Goal: Task Accomplishment & Management: Manage account settings

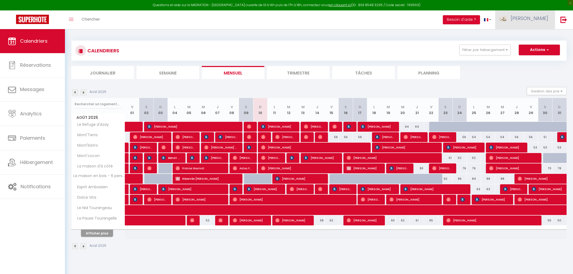
click at [542, 20] on span "[PERSON_NAME]" at bounding box center [529, 18] width 37 height 7
click at [531, 38] on link "Paramètres" at bounding box center [533, 37] width 40 height 9
select select "28"
select select "fr"
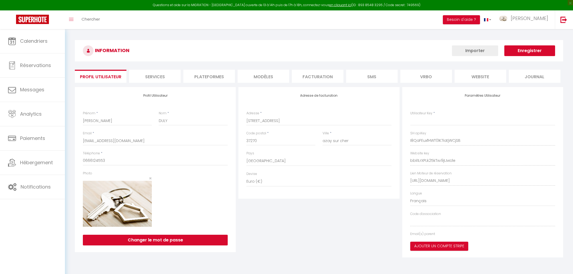
type input "I8QaFEuxfHWT0lK7iatjWCjSB"
type input "bbIi1LrXPLk25kTxv9jIJwUle"
type input "[URL][DOMAIN_NAME]"
select select "fr"
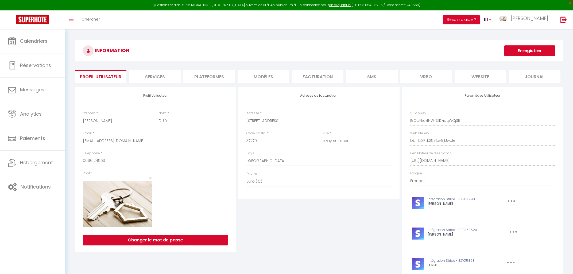
click at [216, 77] on li "Plateformes" at bounding box center [209, 76] width 52 height 13
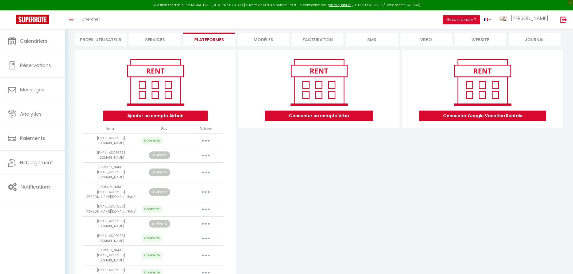
scroll to position [42, 0]
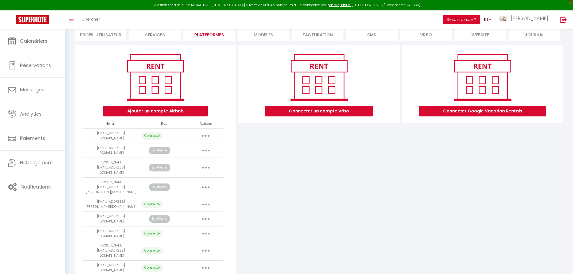
click at [205, 229] on button "button" at bounding box center [205, 233] width 15 height 9
click at [203, 241] on link "Importer les appartements" at bounding box center [182, 245] width 59 height 9
select select "67165"
select select
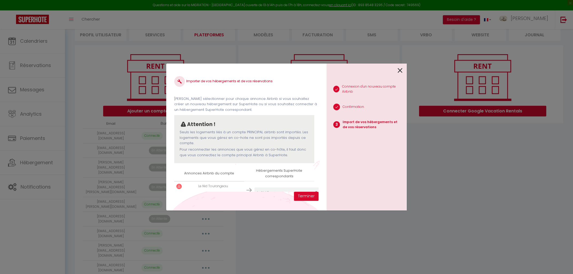
scroll to position [46, 0]
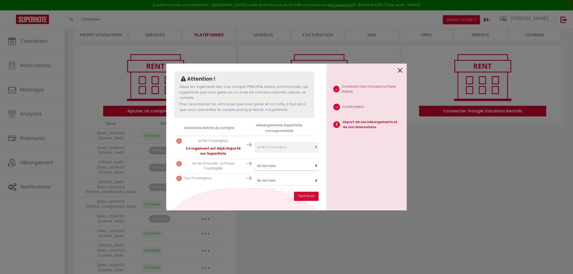
click at [254, 142] on select "Créer un nouveau hébergement Ne rien faire [GEOGRAPHIC_DATA] [GEOGRAPHIC_DATA] …" at bounding box center [287, 147] width 66 height 10
select select "73086"
click option "La Pause Tourangelle" at bounding box center [0, 0] width 0 height 0
click at [254, 142] on select "Créer un nouveau hébergement Ne rien faire [GEOGRAPHIC_DATA] [GEOGRAPHIC_DATA] …" at bounding box center [287, 147] width 66 height 10
select select "73087"
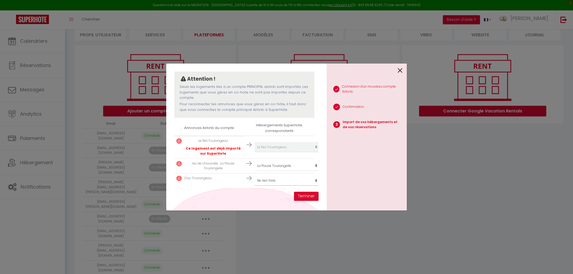
click option "Duo Tourangeau" at bounding box center [0, 0] width 0 height 0
click at [309, 199] on button "Terminer" at bounding box center [306, 196] width 25 height 9
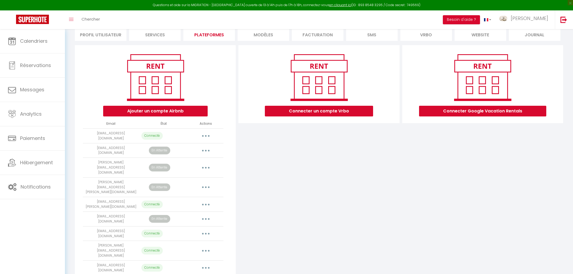
click at [204, 264] on button "button" at bounding box center [205, 268] width 15 height 9
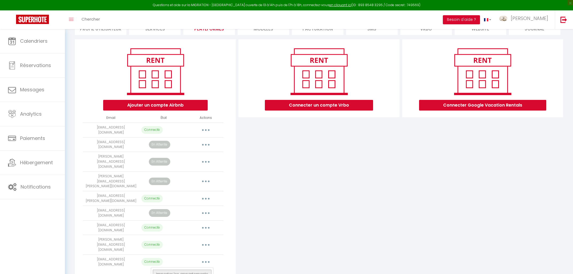
click at [197, 270] on link "Importer les appartements" at bounding box center [182, 274] width 59 height 9
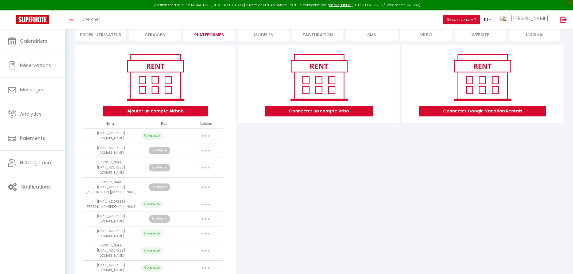
scroll to position [38, 0]
select select
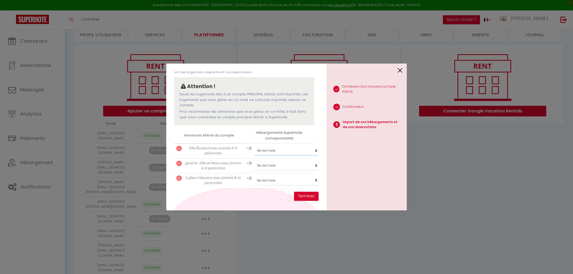
click at [254, 146] on select "Créer un nouveau hébergement Ne rien faire [GEOGRAPHIC_DATA] [GEOGRAPHIC_DATA] …" at bounding box center [287, 151] width 66 height 10
select select "73285"
click option "Gîte l'Écureuil avec piscine 4-6 personnes" at bounding box center [0, 0] width 0 height 0
click at [254, 146] on select "Créer un nouveau hébergement Ne rien faire [GEOGRAPHIC_DATA] [GEOGRAPHIC_DATA] …" at bounding box center [287, 151] width 66 height 10
select select "73286"
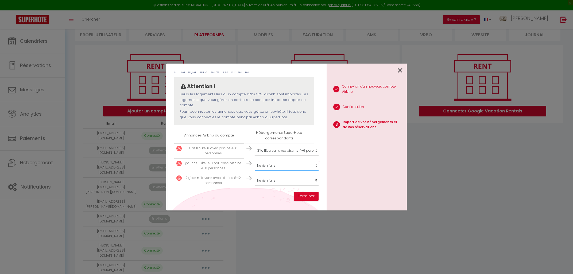
click option "gauche · Gîte Le Hibou avec piscine 4-6 personnes" at bounding box center [0, 0] width 0 height 0
click at [254, 146] on select "Créer un nouveau hébergement Ne rien faire [GEOGRAPHIC_DATA] [GEOGRAPHIC_DATA] …" at bounding box center [287, 151] width 66 height 10
select select "73287"
click option "2 gîtes mitoyens avec piscine 8-12 personnes" at bounding box center [0, 0] width 0 height 0
click at [305, 196] on button "Terminer" at bounding box center [306, 196] width 25 height 9
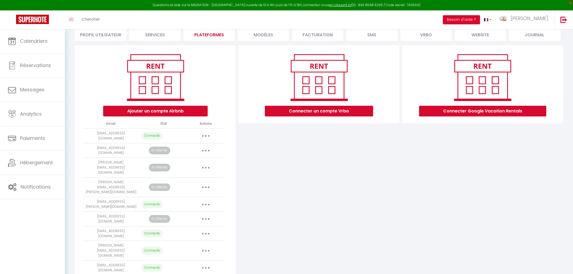
click at [204, 151] on button "button" at bounding box center [205, 150] width 15 height 9
click at [184, 181] on link "Reconnecter le compte" at bounding box center [182, 181] width 59 height 9
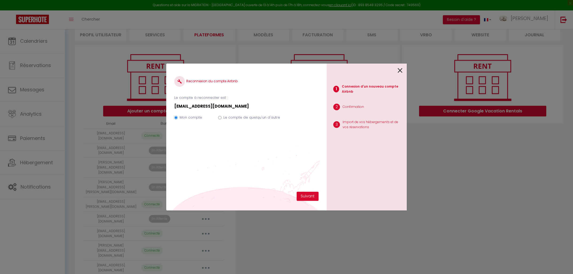
click at [232, 117] on label "Le compte de quelqu'un d'autre" at bounding box center [251, 117] width 57 height 5
click at [221, 117] on input "Le compte de quelqu'un d'autre" at bounding box center [219, 117] width 3 height 3
radio input "true"
radio input "false"
click at [306, 197] on button "Suivant" at bounding box center [308, 196] width 22 height 9
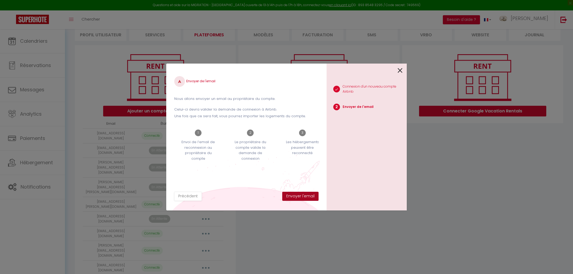
click at [306, 197] on button "Envoyer l'email" at bounding box center [300, 196] width 36 height 9
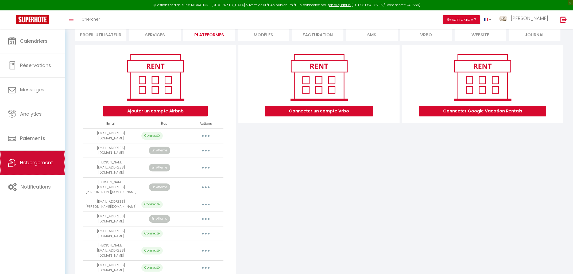
click at [38, 161] on span "Hébergement" at bounding box center [36, 162] width 33 height 7
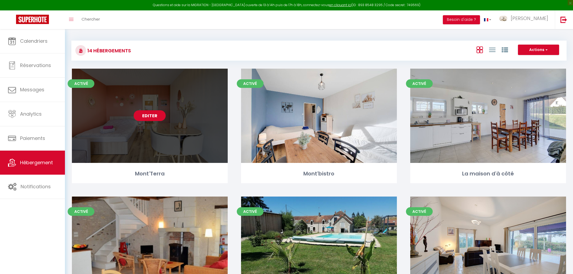
click at [149, 120] on link "Editer" at bounding box center [150, 115] width 32 height 11
select select "3"
select select "2"
select select "1"
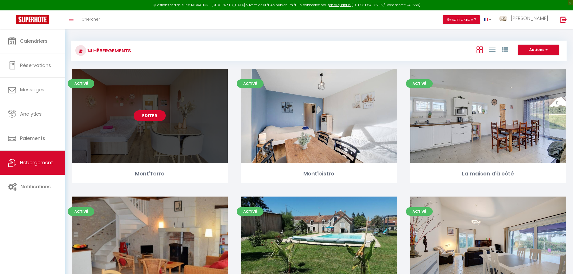
select select
select select "28"
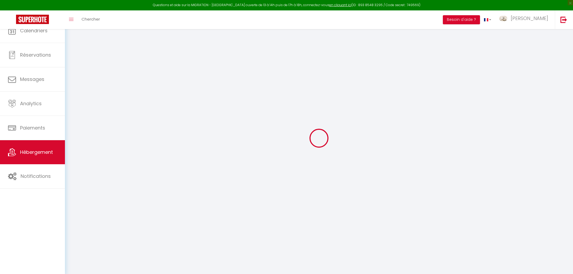
select select
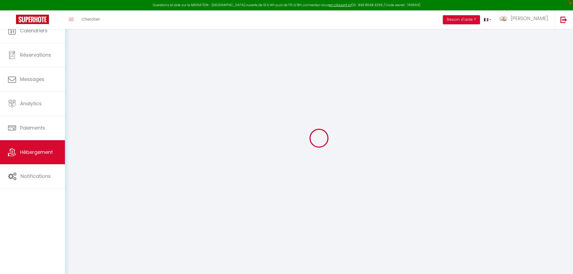
select select
checkbox input "false"
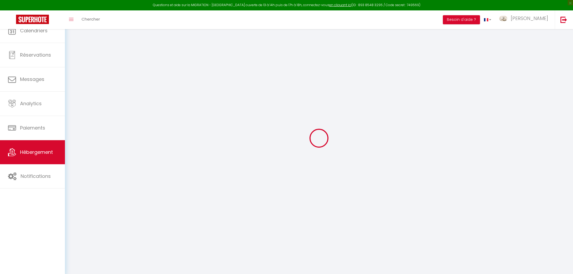
select select
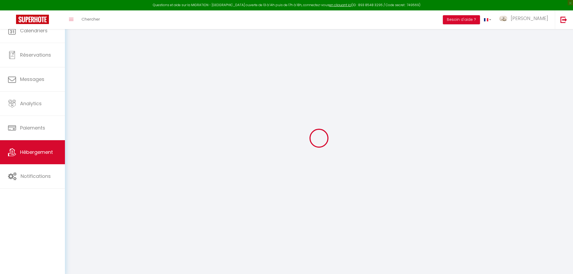
select select
checkbox input "false"
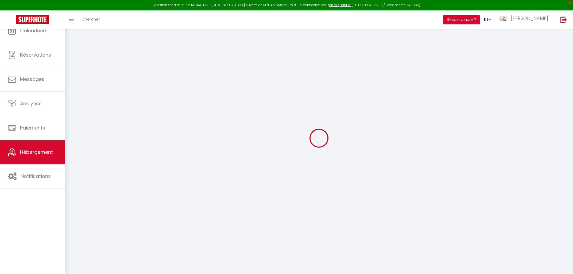
checkbox input "false"
select select
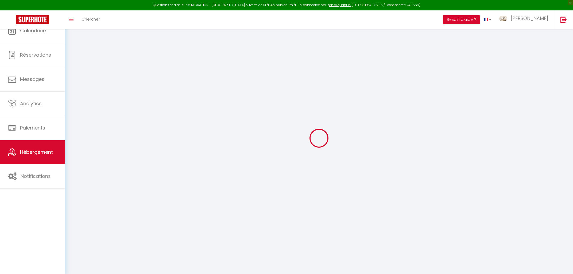
select select
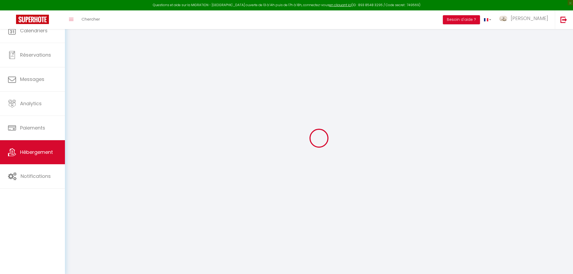
checkbox input "false"
select select
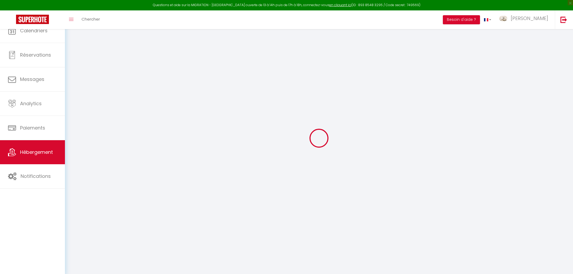
select select
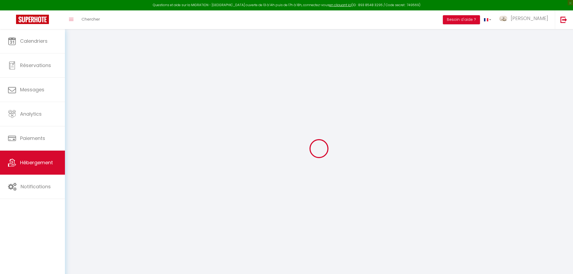
select select
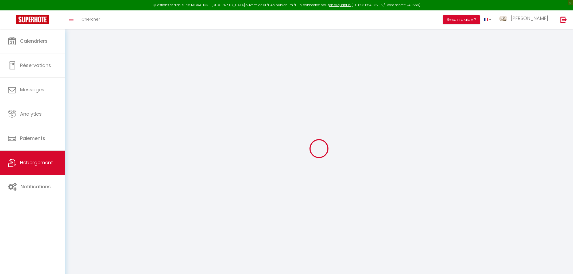
select select
checkbox input "false"
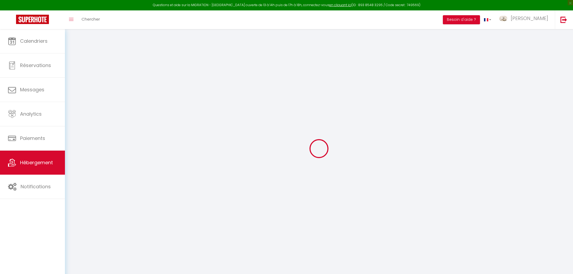
select select
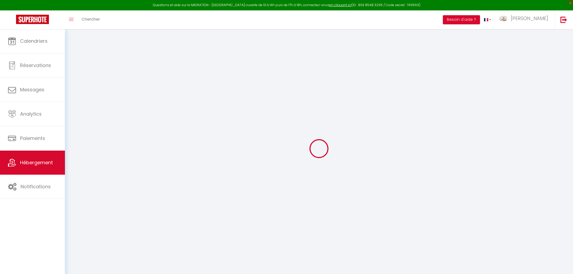
select select
checkbox input "false"
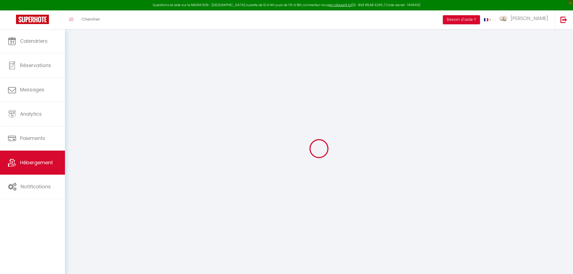
checkbox input "false"
select select
type input "Mont'Terra"
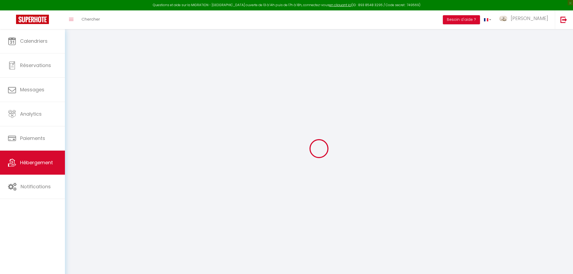
type input "[PERSON_NAME]"
type input "45"
type input "25"
type input "4.4"
type input "2.3"
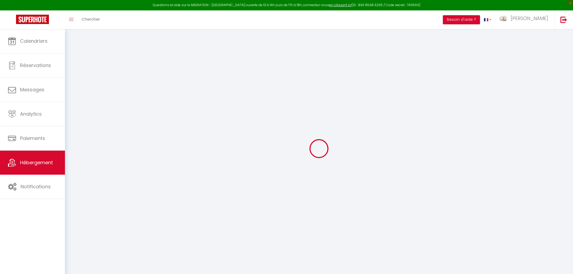
type input "150"
select select
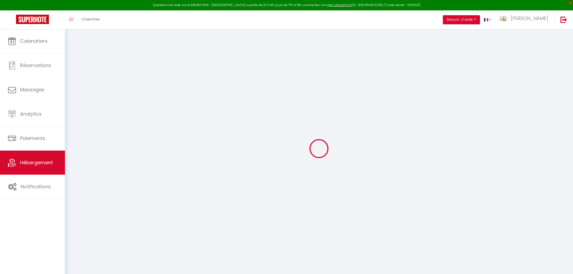
select select
type input "[STREET_ADDRESS]"
type input "41400"
type input "Montrichard [GEOGRAPHIC_DATA]"
type input "[EMAIL_ADDRESS][DOMAIN_NAME]"
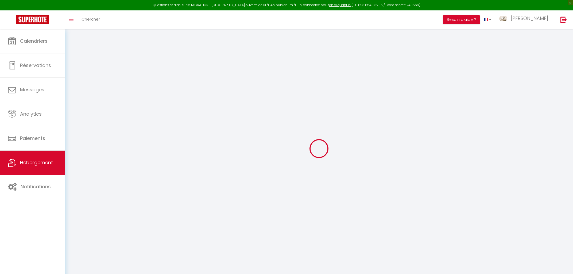
select select "11811"
checkbox input "false"
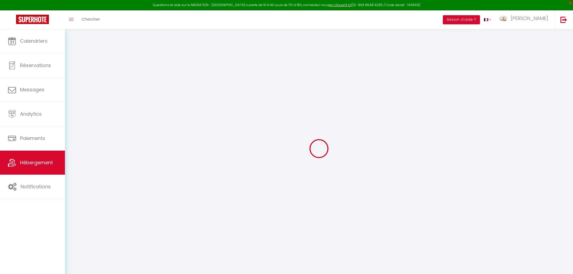
radio input "true"
type input "0"
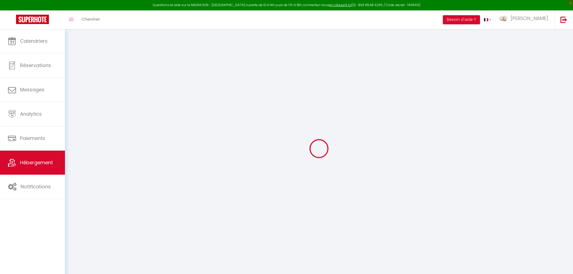
type input "4.4"
select select
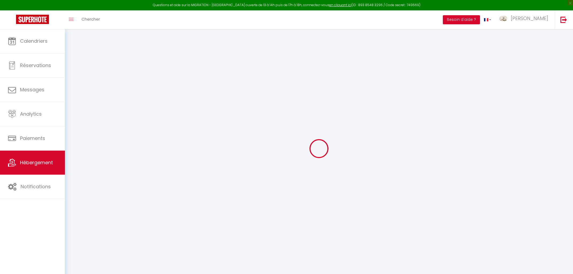
select select
checkbox input "false"
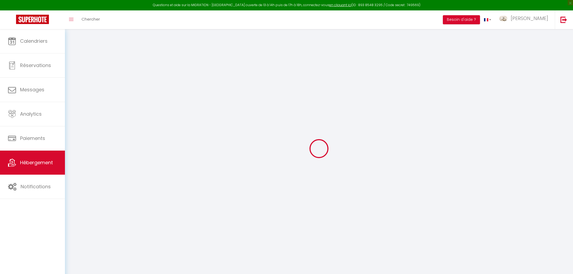
select select "+ 6 %"
select select "+ 27 %"
select select "+ 5 %"
select select "+ 20 %"
type input "4.4"
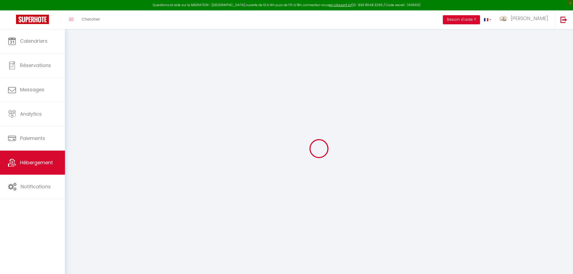
select select
checkbox input "false"
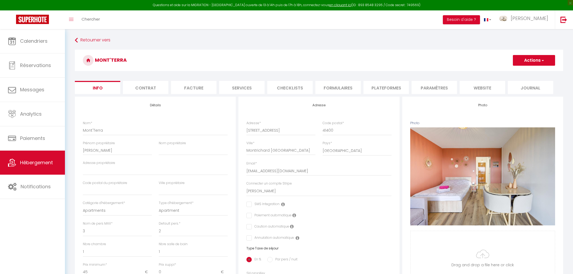
type input "4.4"
select select
checkbox input "false"
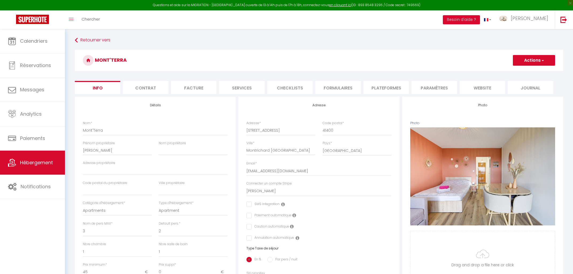
checkbox input "false"
click at [383, 93] on li "Plateformes" at bounding box center [385, 87] width 45 height 13
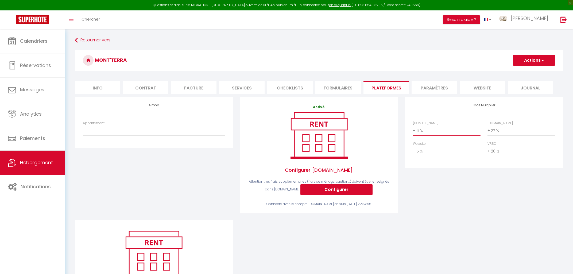
click at [413, 126] on select "0 + 1 % + 2 % + 3 % + 4 % + 5 % + 6 % + 7 % + 8 % + 9 %" at bounding box center [447, 131] width 68 height 10
select select "+ 22 %"
click option "+ 22 %" at bounding box center [0, 0] width 0 height 0
click at [527, 61] on button "Actions" at bounding box center [534, 60] width 42 height 11
click at [522, 73] on link "Enregistrer" at bounding box center [533, 72] width 42 height 7
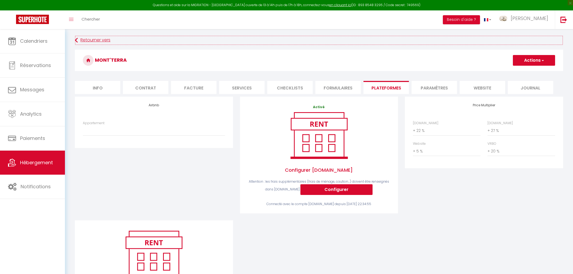
click at [87, 37] on link "Retourner vers" at bounding box center [319, 41] width 488 height 10
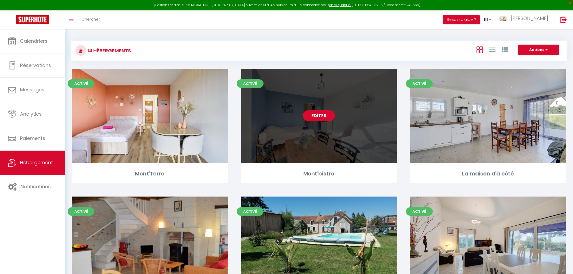
click at [324, 115] on link "Editer" at bounding box center [319, 115] width 32 height 11
select select "3"
select select "2"
select select "1"
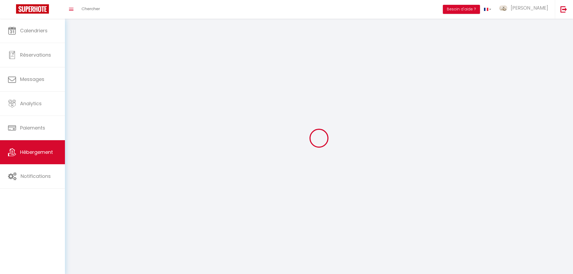
select select
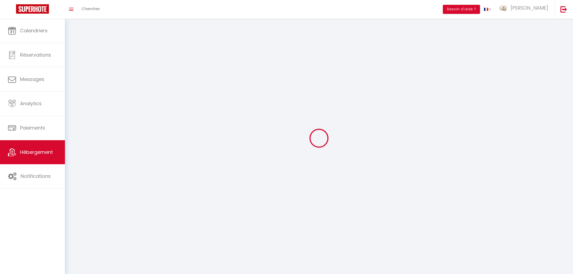
select select
checkbox input "false"
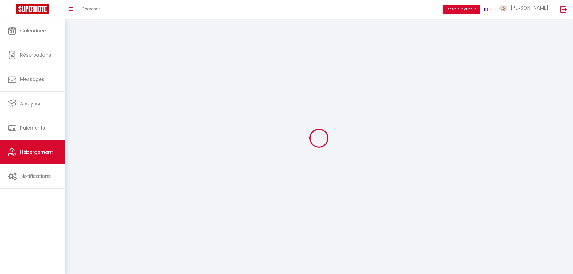
checkbox input "false"
select select
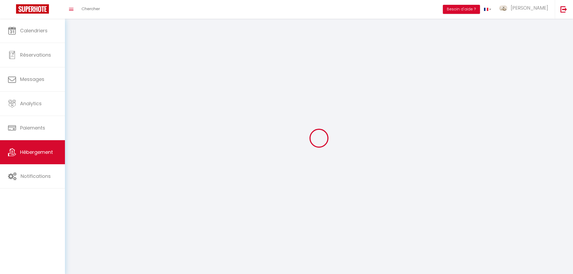
select select
checkbox input "false"
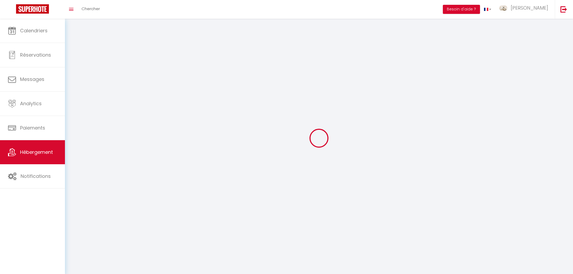
checkbox input "false"
select select
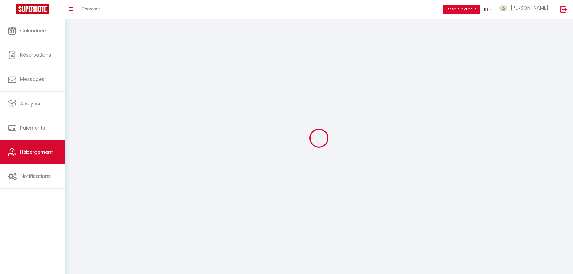
select select
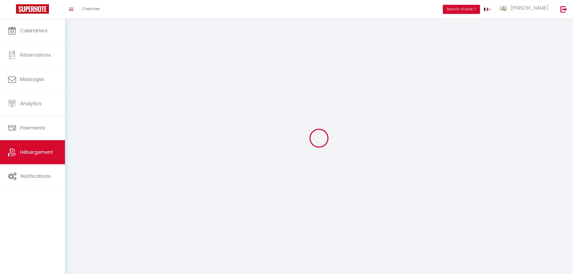
checkbox input "false"
select select
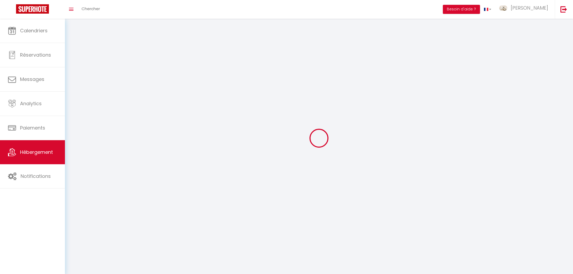
select select
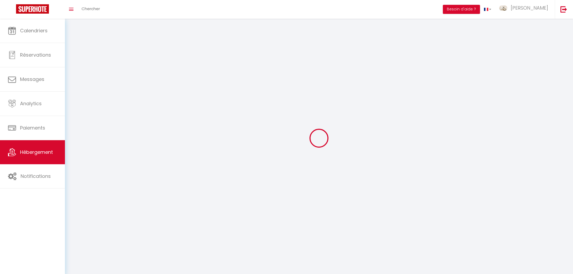
select select
checkbox input "false"
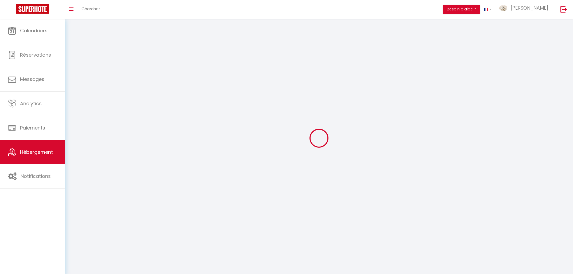
select select
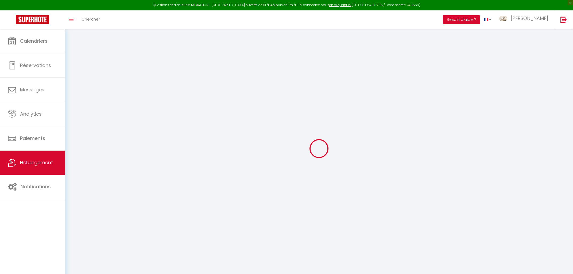
select select
checkbox input "false"
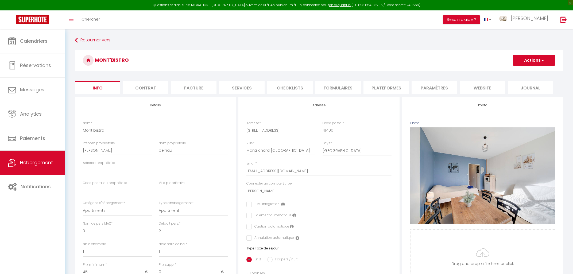
click at [382, 88] on li "Plateformes" at bounding box center [385, 87] width 45 height 13
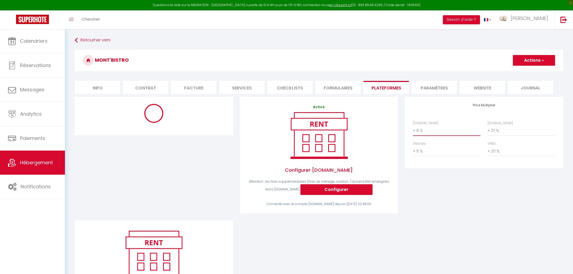
click at [413, 126] on select "0 + 1 % + 2 % + 3 % + 4 % + 5 % + 6 % + 7 % + 8 % + 9 %" at bounding box center [447, 131] width 68 height 10
select select "+ 22 %"
click option "+ 22 %" at bounding box center [0, 0] width 0 height 0
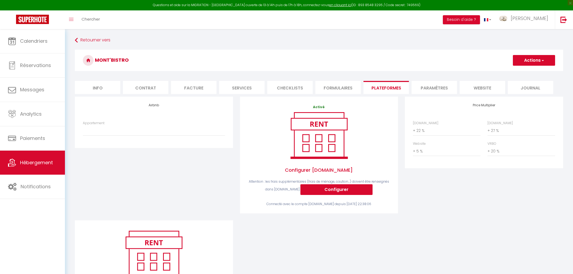
click at [529, 59] on button "Actions" at bounding box center [534, 60] width 42 height 11
click at [530, 69] on link "Enregistrer" at bounding box center [533, 72] width 42 height 7
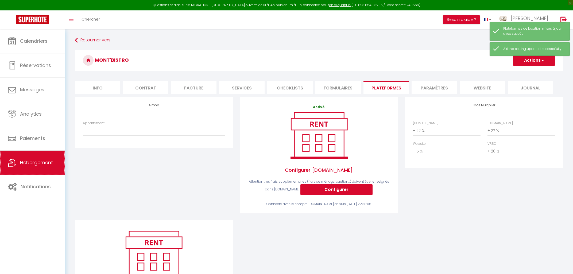
click at [15, 162] on icon at bounding box center [12, 163] width 8 height 8
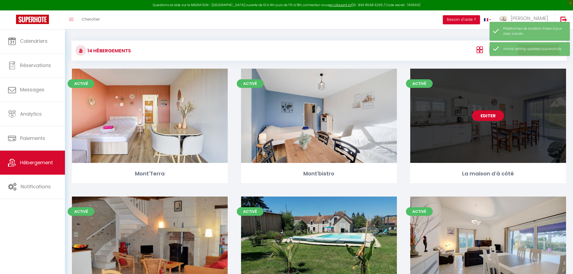
click at [483, 118] on link "Editer" at bounding box center [488, 115] width 32 height 11
click at [481, 120] on link "Editer" at bounding box center [488, 115] width 32 height 11
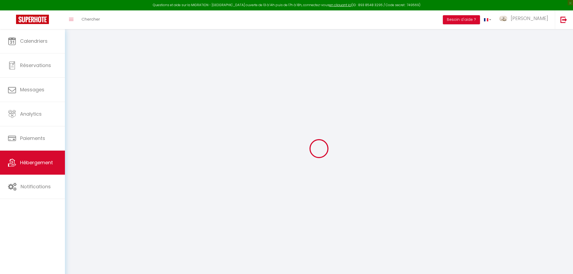
select select "+ 5 %"
select select "+ 26 %"
select select "+ 3 %"
select select "+ 20 %"
select select
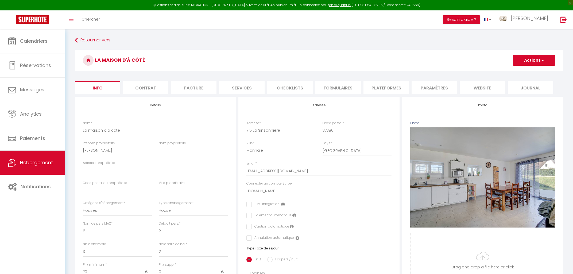
click at [389, 88] on li "Plateformes" at bounding box center [385, 87] width 45 height 13
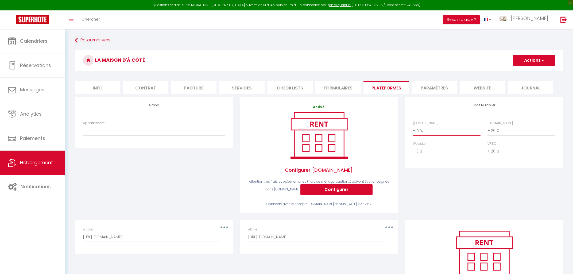
click at [413, 126] on select "0 + 1 % + 2 % + 3 % + 4 % + 5 % + 6 % + 7 % + 8 % + 9 %" at bounding box center [447, 131] width 68 height 10
click option "+ 22 %" at bounding box center [0, 0] width 0 height 0
click at [517, 61] on button "Actions" at bounding box center [534, 60] width 42 height 11
click at [518, 72] on link "Enregistrer" at bounding box center [533, 72] width 42 height 7
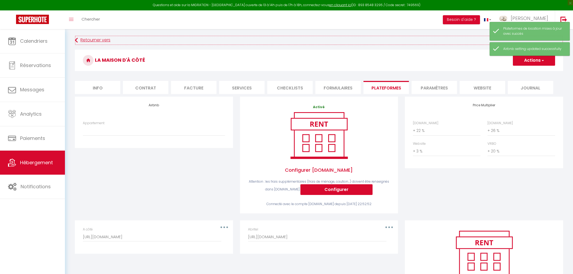
click at [83, 40] on link "Retourner vers" at bounding box center [319, 41] width 488 height 10
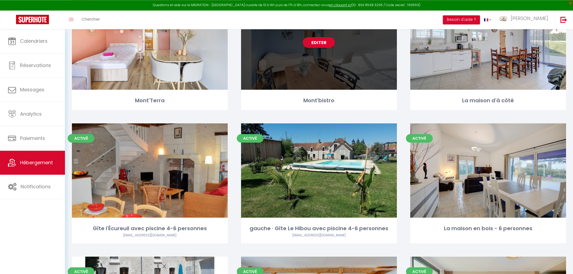
scroll to position [86, 0]
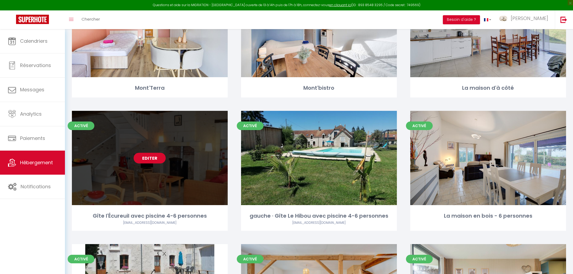
click at [149, 160] on link "Editer" at bounding box center [150, 158] width 32 height 11
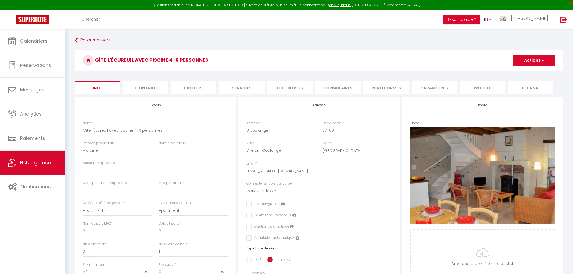
click at [389, 86] on li "Plateformes" at bounding box center [385, 87] width 45 height 13
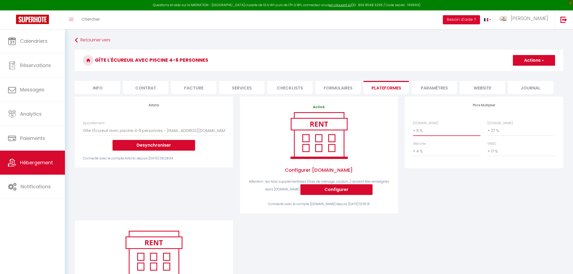
click at [413, 126] on select "0 + 1 % + 2 % + 3 % + 4 % + 5 % + 6 % + 7 % + 8 % + 9 %" at bounding box center [447, 131] width 68 height 10
click option "+ 21 %" at bounding box center [0, 0] width 0 height 0
click at [524, 64] on button "Actions" at bounding box center [534, 60] width 42 height 11
click at [526, 72] on link "Enregistrer" at bounding box center [533, 72] width 42 height 7
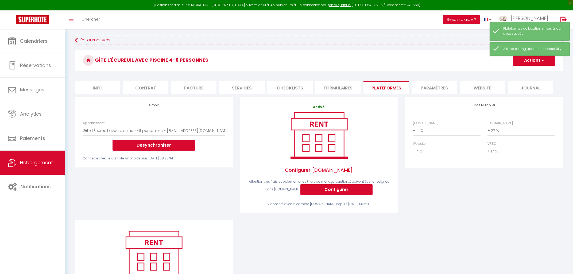
click at [78, 39] on link "Retourner vers" at bounding box center [319, 41] width 488 height 10
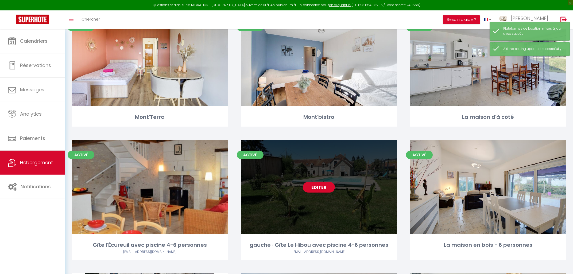
scroll to position [57, 0]
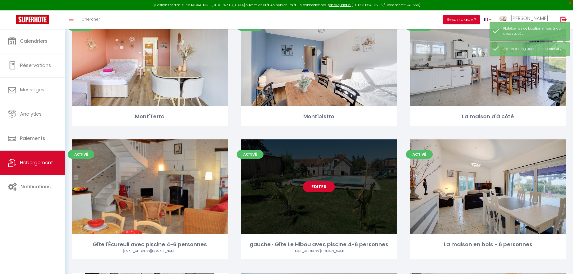
click at [318, 186] on link "Editer" at bounding box center [319, 186] width 32 height 11
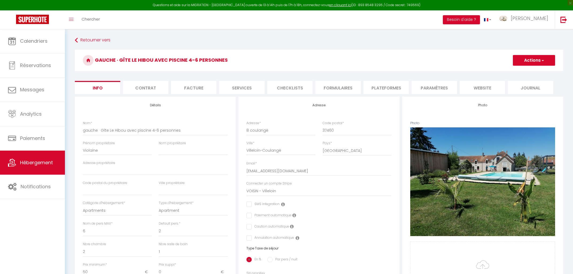
click at [372, 90] on li "Plateformes" at bounding box center [385, 87] width 45 height 13
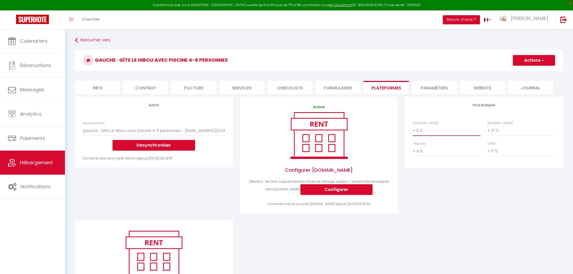
click at [413, 126] on select "0 + 1 % + 2 % + 3 % + 4 % + 5 % + 6 % + 7 % + 8 % + 9 %" at bounding box center [447, 131] width 68 height 10
click option "+ 21 %" at bounding box center [0, 0] width 0 height 0
click at [529, 62] on button "Actions" at bounding box center [534, 60] width 42 height 11
click at [525, 71] on link "Enregistrer" at bounding box center [533, 72] width 42 height 7
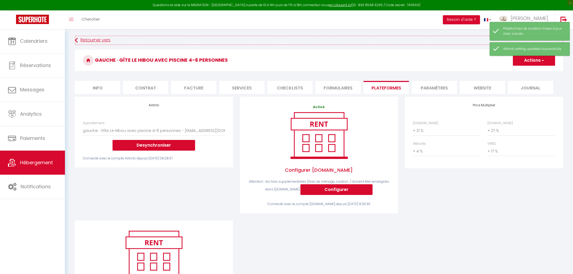
click at [82, 38] on link "Retourner vers" at bounding box center [319, 41] width 488 height 10
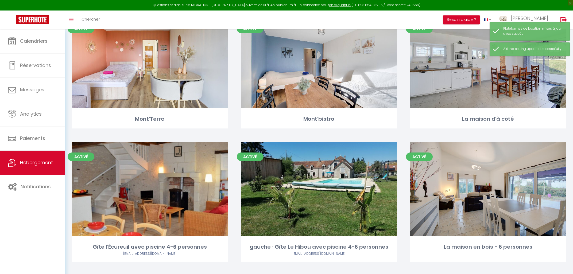
scroll to position [57, 0]
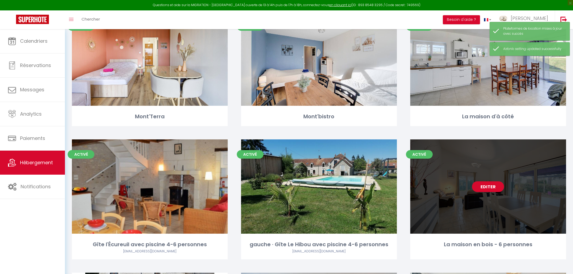
click at [487, 186] on link "Editer" at bounding box center [488, 186] width 32 height 11
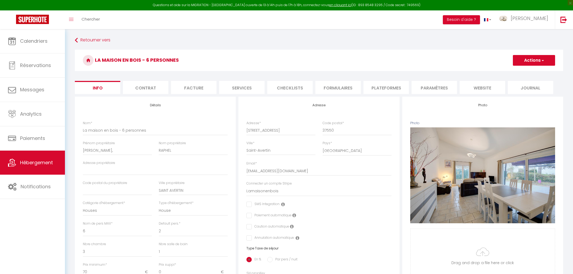
click at [377, 88] on li "Plateformes" at bounding box center [385, 87] width 45 height 13
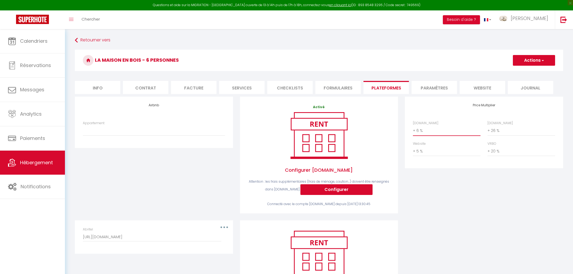
click at [413, 126] on select "0 + 1 % + 2 % + 3 % + 4 % + 5 % + 6 % + 7 % + 8 % + 9 %" at bounding box center [447, 131] width 68 height 10
click option "+ 21 %" at bounding box center [0, 0] width 0 height 0
click at [551, 58] on button "Actions" at bounding box center [534, 60] width 42 height 11
click at [535, 72] on link "Enregistrer" at bounding box center [533, 72] width 42 height 7
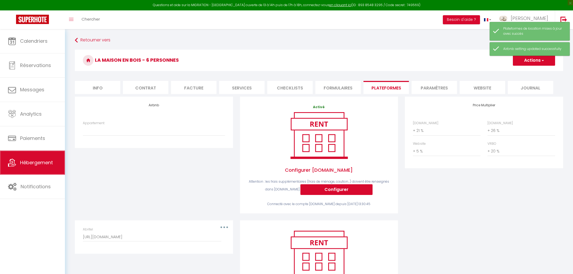
click at [32, 162] on span "Hébergement" at bounding box center [36, 162] width 33 height 7
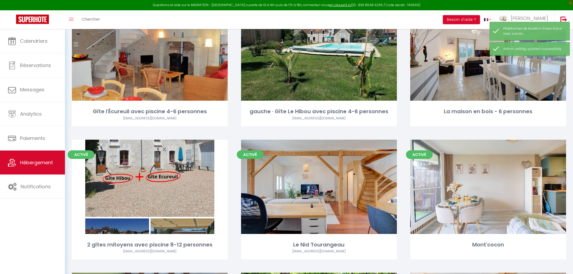
scroll to position [200, 0]
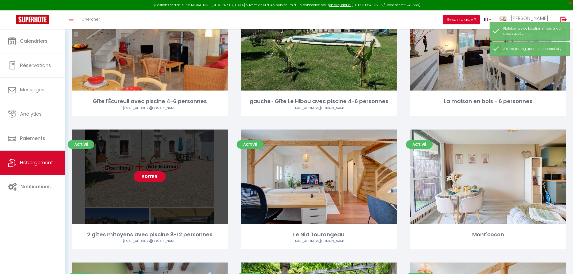
click at [145, 177] on link "Editer" at bounding box center [150, 176] width 32 height 11
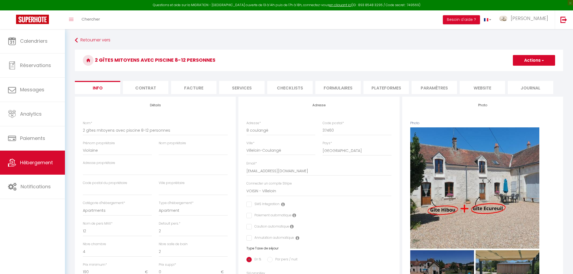
click at [397, 89] on li "Plateformes" at bounding box center [385, 87] width 45 height 13
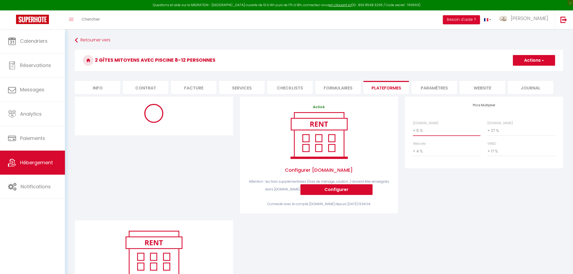
click at [413, 126] on select "0 + 1 % + 2 % + 3 % + 4 % + 5 % + 6 % + 7 % + 8 % + 9 %" at bounding box center [447, 131] width 68 height 10
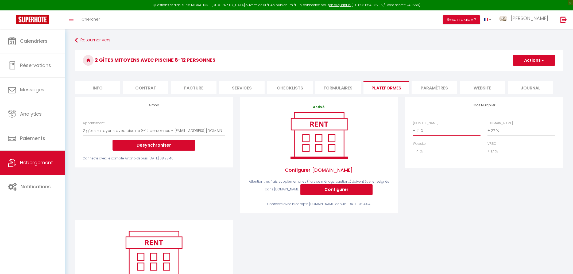
click option "+ 21 %" at bounding box center [0, 0] width 0 height 0
click at [524, 57] on button "Actions" at bounding box center [534, 60] width 42 height 11
click at [528, 72] on link "Enregistrer" at bounding box center [533, 72] width 42 height 7
click at [20, 169] on link "Hébergement" at bounding box center [32, 163] width 65 height 24
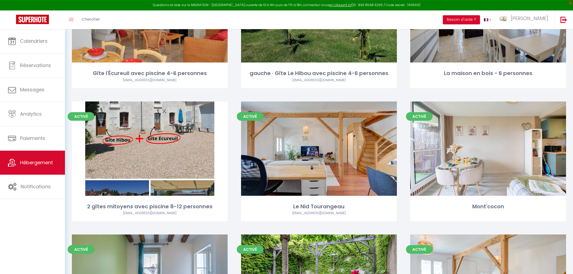
scroll to position [229, 0]
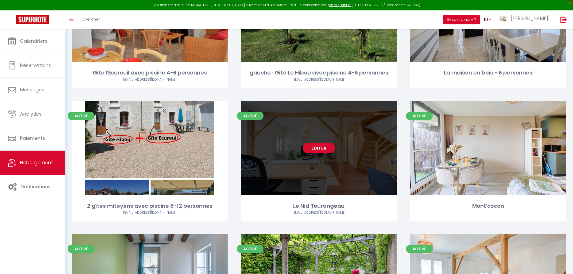
click at [313, 152] on link "Editer" at bounding box center [319, 148] width 32 height 11
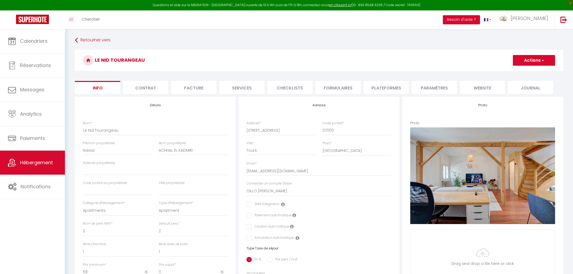
click at [391, 87] on li "Plateformes" at bounding box center [385, 87] width 45 height 13
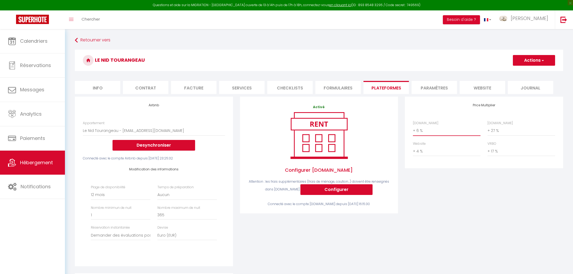
click at [413, 126] on select "0 + 1 % + 2 % + 3 % + 4 % + 5 % + 6 % + 7 % + 8 % + 9 %" at bounding box center [447, 131] width 68 height 10
click option "+ 21 %" at bounding box center [0, 0] width 0 height 0
click at [536, 58] on button "Actions" at bounding box center [534, 60] width 42 height 11
click at [535, 74] on link "Enregistrer" at bounding box center [533, 72] width 42 height 7
click at [32, 165] on span "Hébergement" at bounding box center [36, 162] width 33 height 7
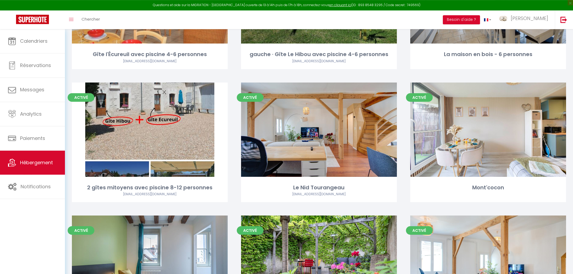
scroll to position [258, 0]
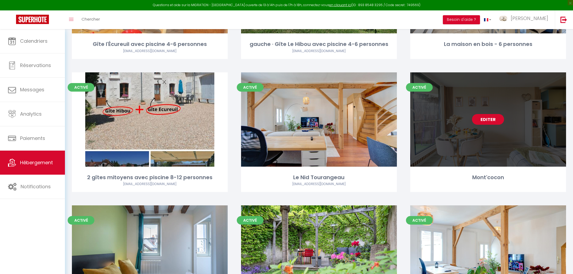
click at [498, 121] on link "Editer" at bounding box center [488, 119] width 32 height 11
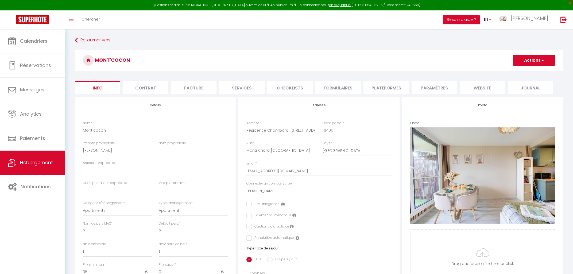
click at [387, 90] on li "Plateformes" at bounding box center [385, 87] width 45 height 13
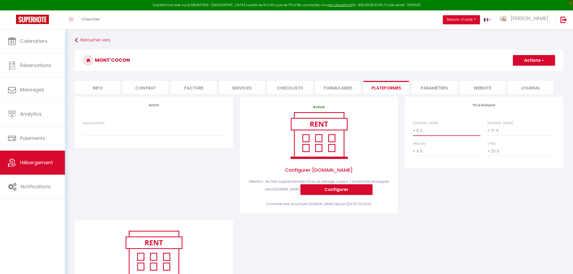
click at [413, 126] on select "0 + 1 % + 2 % + 3 % + 4 % + 5 % + 6 % + 7 % + 8 % + 9 %" at bounding box center [447, 131] width 68 height 10
click option "+ 22 %" at bounding box center [0, 0] width 0 height 0
click at [413, 126] on select "0 + 1 % + 2 % + 3 % + 4 % + 5 % + 6 % + 7 % + 8 % + 9 %" at bounding box center [447, 131] width 68 height 10
click option "+ 21 %" at bounding box center [0, 0] width 0 height 0
click at [535, 63] on button "Actions" at bounding box center [534, 60] width 42 height 11
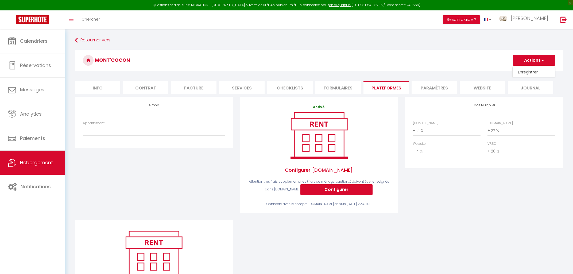
click at [534, 73] on link "Enregistrer" at bounding box center [533, 72] width 42 height 7
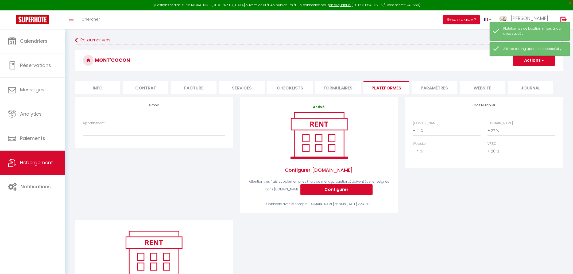
click at [77, 41] on icon at bounding box center [76, 41] width 3 height 10
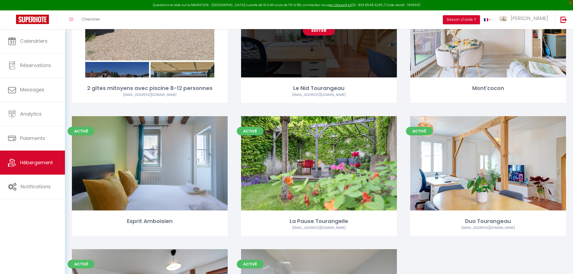
scroll to position [372, 0]
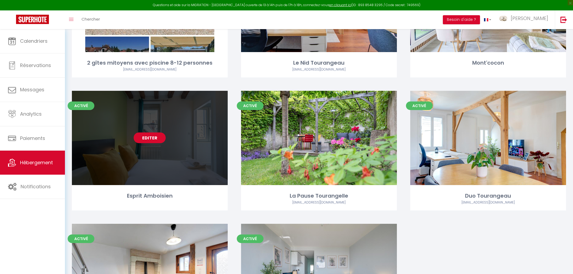
click at [151, 140] on link "Editer" at bounding box center [150, 138] width 32 height 11
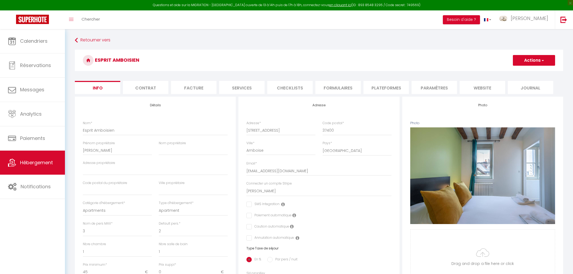
click at [388, 85] on li "Plateformes" at bounding box center [385, 87] width 45 height 13
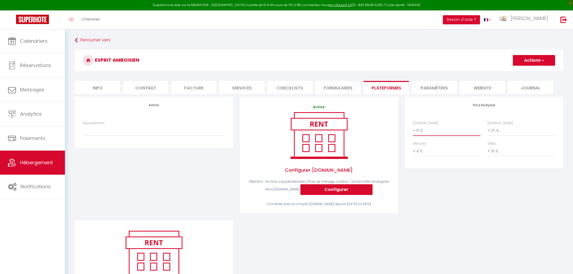
click at [413, 126] on select "0 + 1 % + 2 % + 3 % + 4 % + 5 % + 6 % + 7 % + 8 % + 9 %" at bounding box center [447, 131] width 68 height 10
click option "+ 21 %" at bounding box center [0, 0] width 0 height 0
click at [537, 61] on button "Actions" at bounding box center [534, 60] width 42 height 11
click at [535, 74] on link "Enregistrer" at bounding box center [533, 72] width 42 height 7
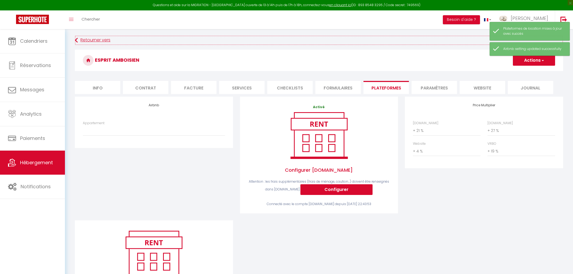
click at [92, 39] on link "Retourner vers" at bounding box center [319, 41] width 488 height 10
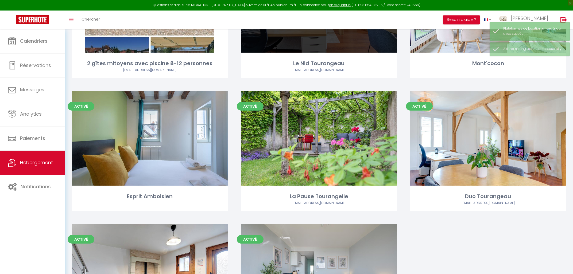
scroll to position [372, 0]
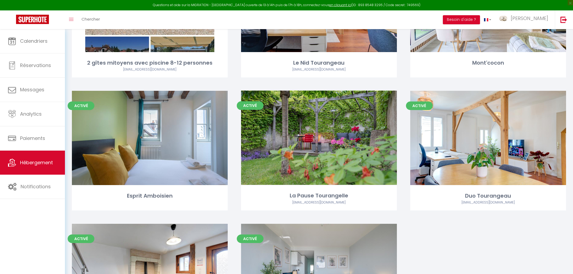
click at [319, 141] on link "Editer" at bounding box center [319, 138] width 32 height 11
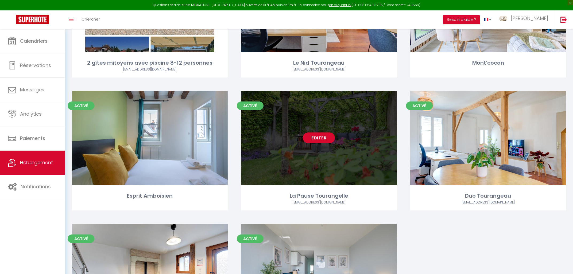
click at [325, 138] on link "Editer" at bounding box center [319, 138] width 32 height 11
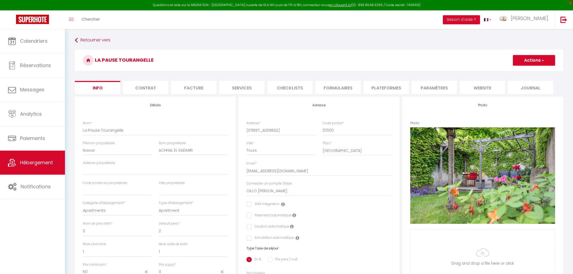
click at [381, 89] on li "Plateformes" at bounding box center [385, 87] width 45 height 13
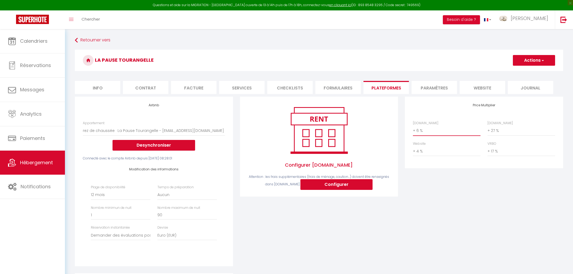
click at [413, 126] on select "0 + 1 % + 2 % + 3 % + 4 % + 5 % + 6 % + 7 % + 8 % + 9 %" at bounding box center [447, 131] width 68 height 10
click option "+ 21 %" at bounding box center [0, 0] width 0 height 0
click at [531, 60] on button "Actions" at bounding box center [534, 60] width 42 height 11
click at [529, 73] on link "Enregistrer" at bounding box center [533, 72] width 42 height 7
click at [87, 42] on link "Retourner vers" at bounding box center [319, 41] width 488 height 10
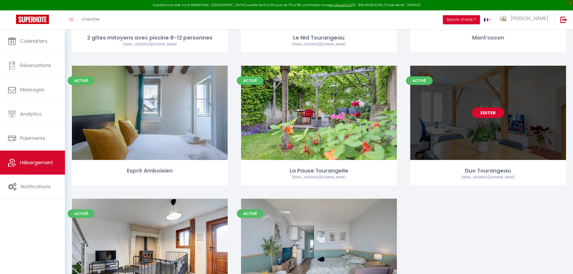
scroll to position [401, 0]
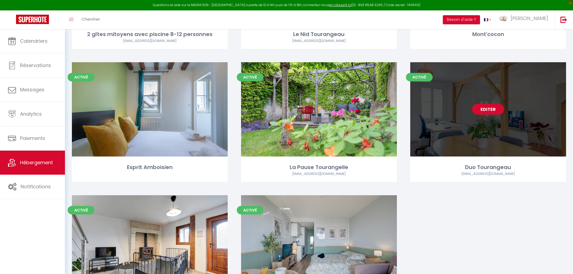
click at [486, 109] on link "Editer" at bounding box center [488, 109] width 32 height 11
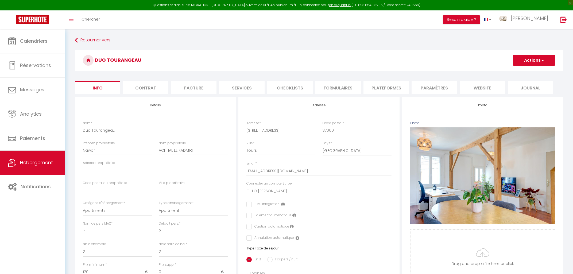
click at [379, 89] on li "Plateformes" at bounding box center [385, 87] width 45 height 13
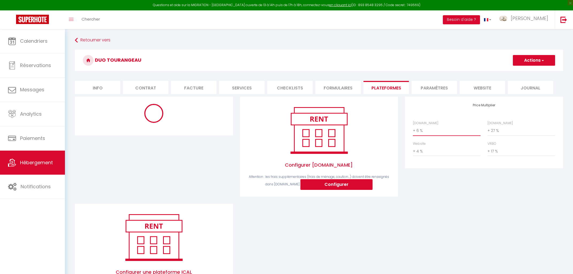
click at [413, 126] on select "0 + 1 % + 2 % + 3 % + 4 % + 5 % + 6 % + 7 % + 8 % + 9 %" at bounding box center [447, 131] width 68 height 10
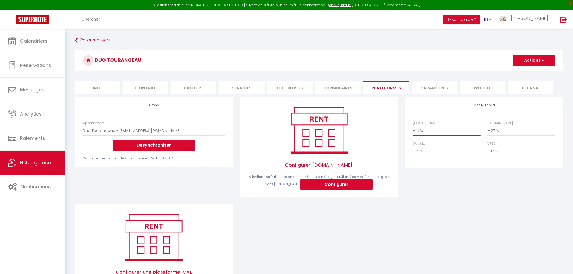
click option "+ 21 %" at bounding box center [0, 0] width 0 height 0
click at [532, 62] on button "Actions" at bounding box center [534, 60] width 42 height 11
click at [526, 72] on link "Enregistrer" at bounding box center [533, 72] width 42 height 7
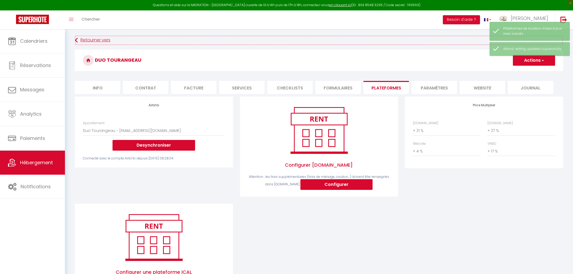
click at [79, 41] on link "Retourner vers" at bounding box center [319, 41] width 488 height 10
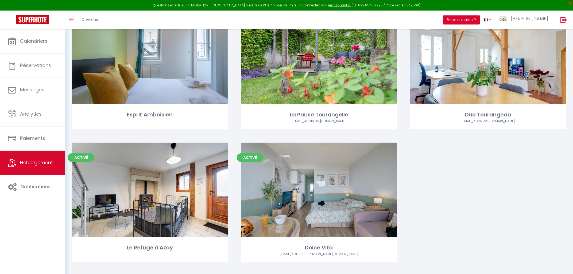
scroll to position [461, 0]
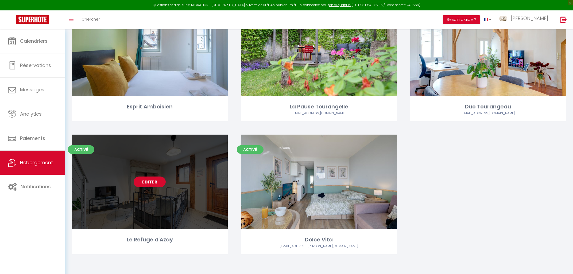
click at [141, 181] on link "Editer" at bounding box center [150, 182] width 32 height 11
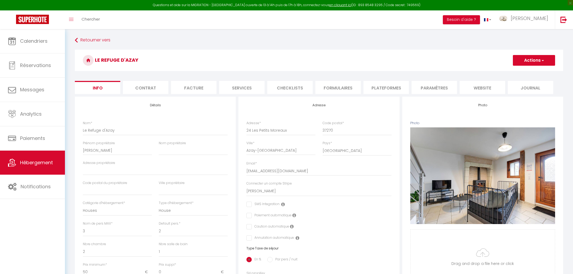
click at [399, 90] on li "Plateformes" at bounding box center [385, 87] width 45 height 13
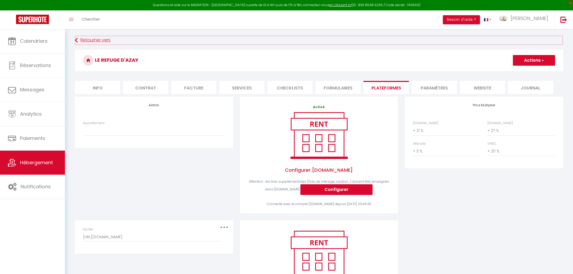
click at [89, 38] on link "Retourner vers" at bounding box center [319, 41] width 488 height 10
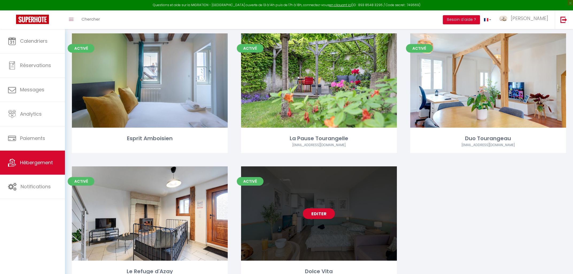
scroll to position [461, 0]
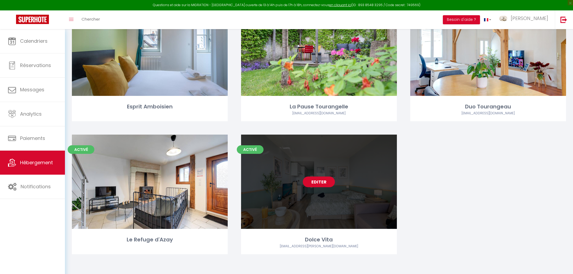
click at [328, 181] on link "Editer" at bounding box center [319, 182] width 32 height 11
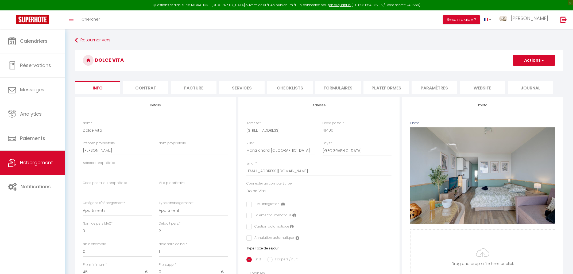
click at [379, 89] on li "Plateformes" at bounding box center [385, 87] width 45 height 13
